Goal: Task Accomplishment & Management: Use online tool/utility

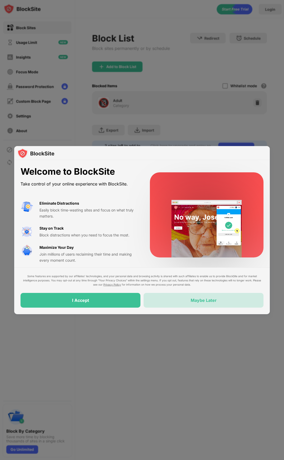
click at [164, 299] on div "Maybe Later" at bounding box center [203, 300] width 120 height 15
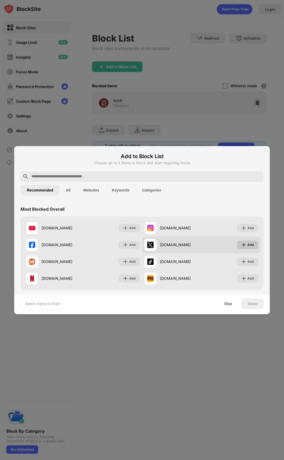
click at [248, 245] on div "Add" at bounding box center [250, 244] width 7 height 5
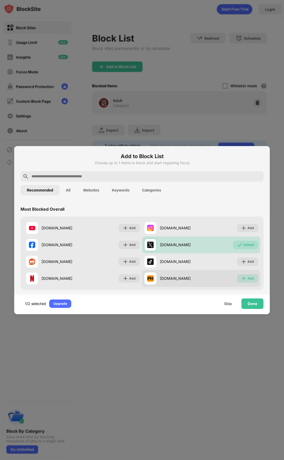
click at [248, 277] on div "Add" at bounding box center [250, 278] width 7 height 5
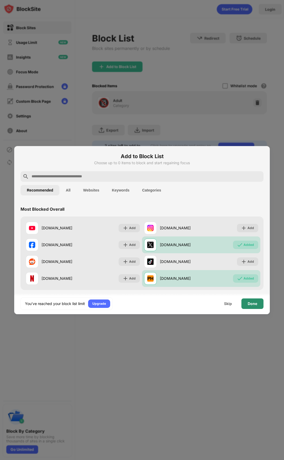
click at [250, 305] on div "Done" at bounding box center [251, 303] width 9 height 4
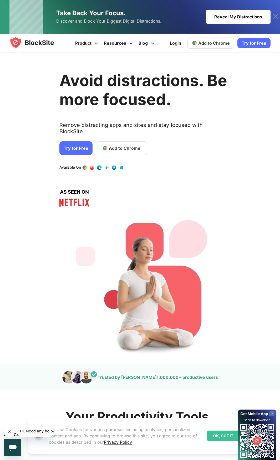
click at [115, 145] on span "Add to Chrome" at bounding box center [125, 148] width 32 height 6
